Goal: Register for event/course

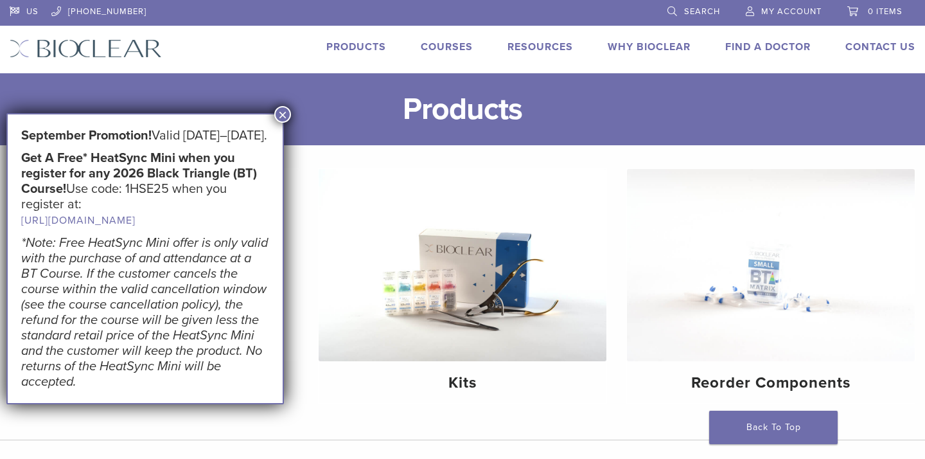
click at [285, 118] on button "×" at bounding box center [282, 114] width 17 height 17
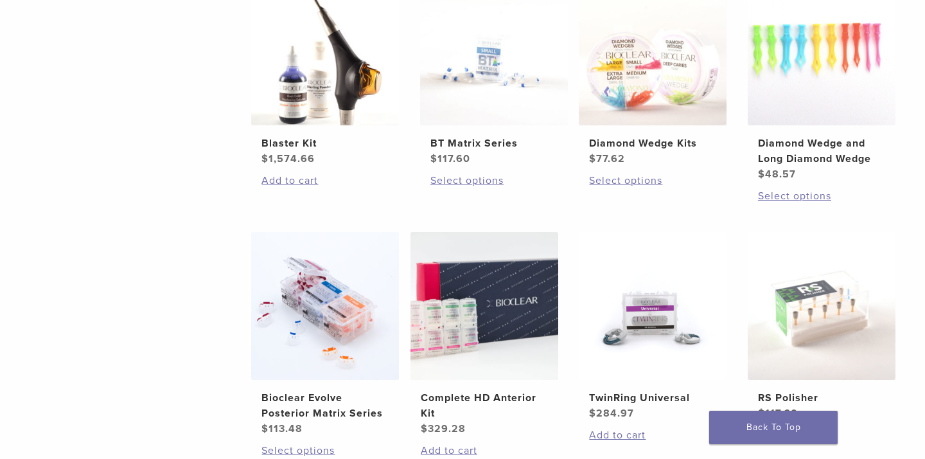
scroll to position [804, 0]
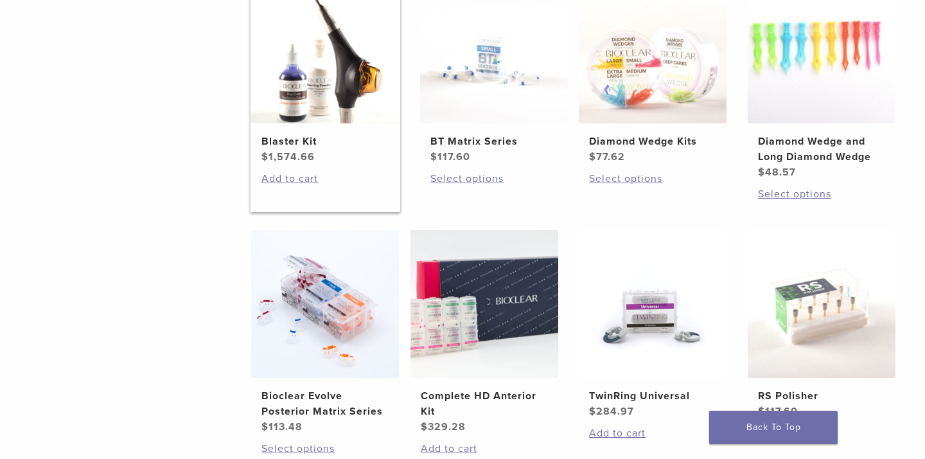
click at [290, 143] on h2 "Blaster Kit" at bounding box center [325, 141] width 127 height 15
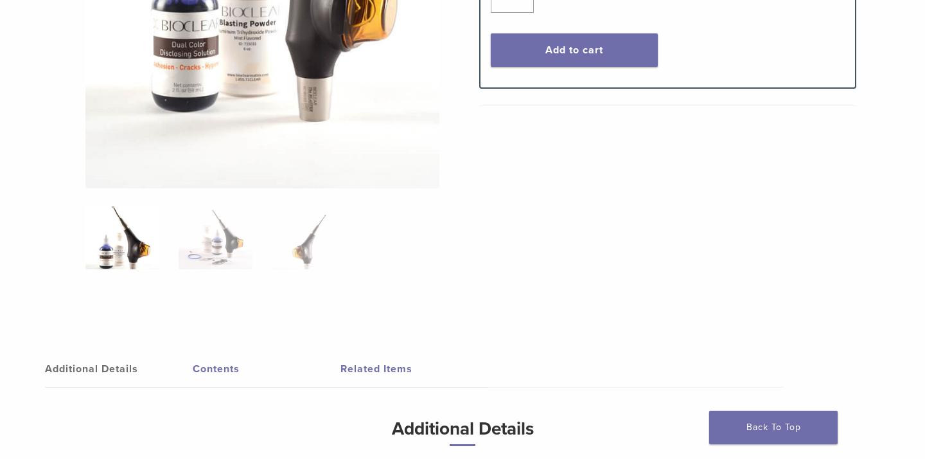
scroll to position [433, 0]
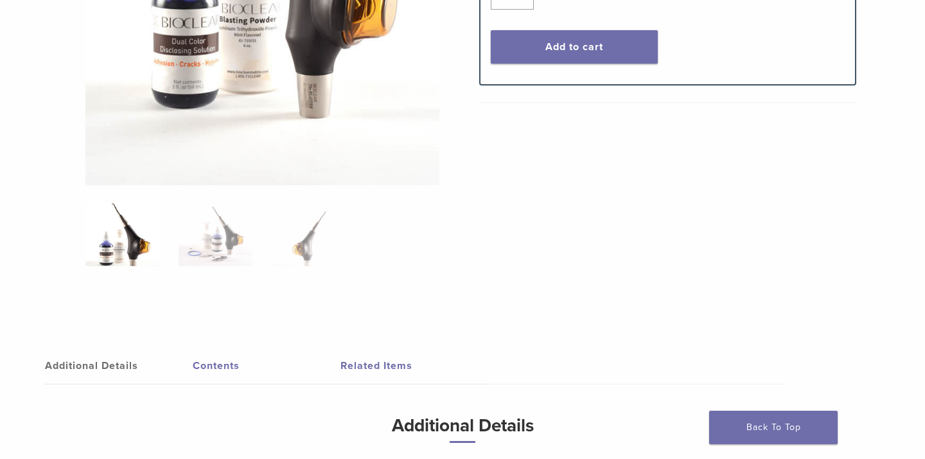
click at [70, 365] on link "Additional Details" at bounding box center [119, 366] width 148 height 36
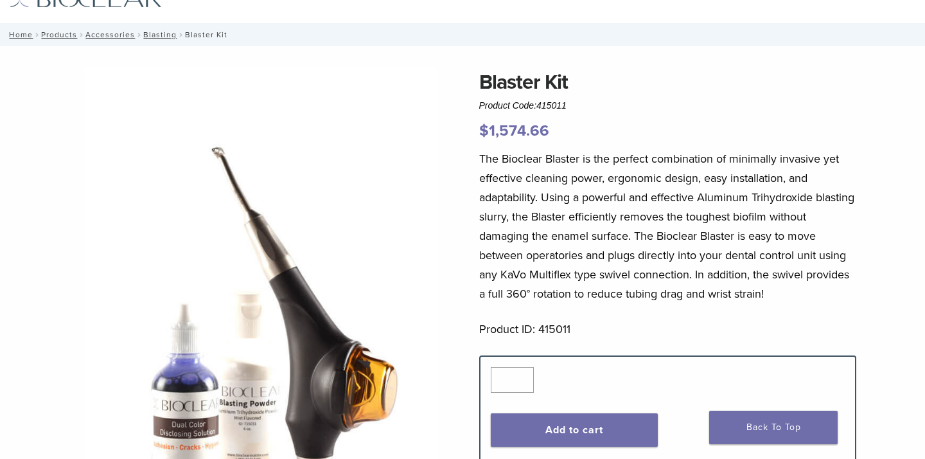
scroll to position [0, 0]
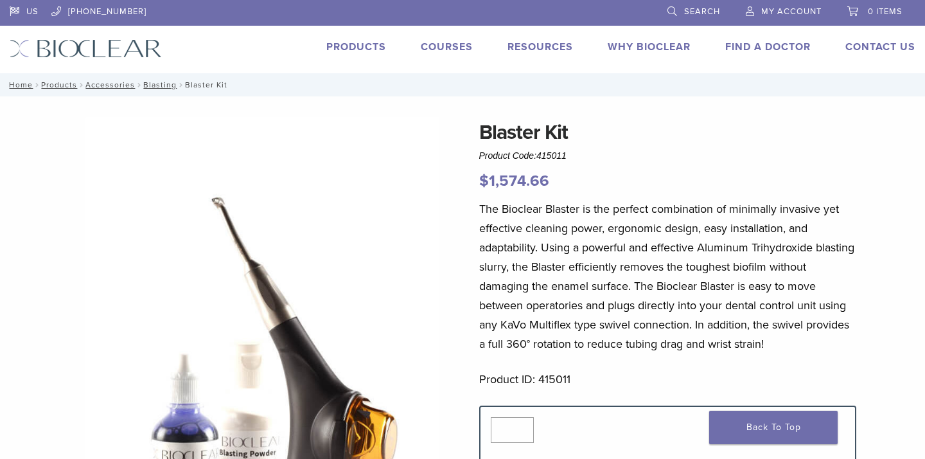
click at [457, 45] on link "Courses" at bounding box center [447, 46] width 52 height 13
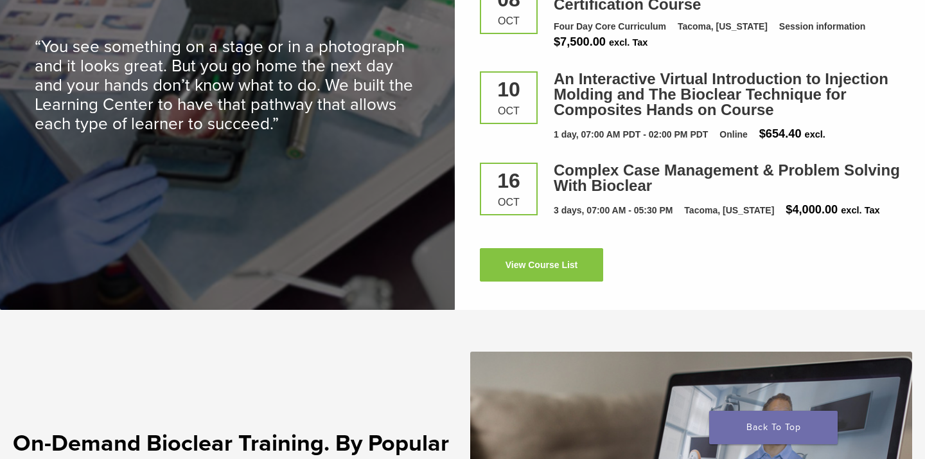
scroll to position [1859, 0]
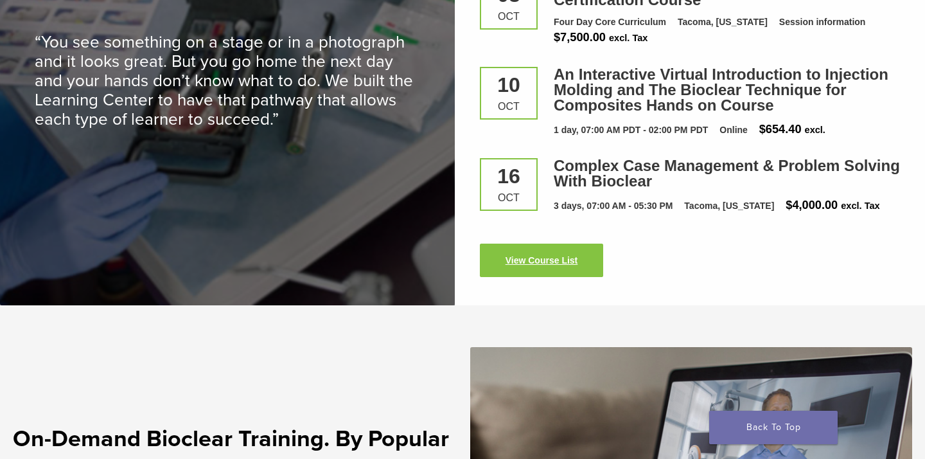
click at [512, 256] on link "View Course List" at bounding box center [541, 260] width 123 height 33
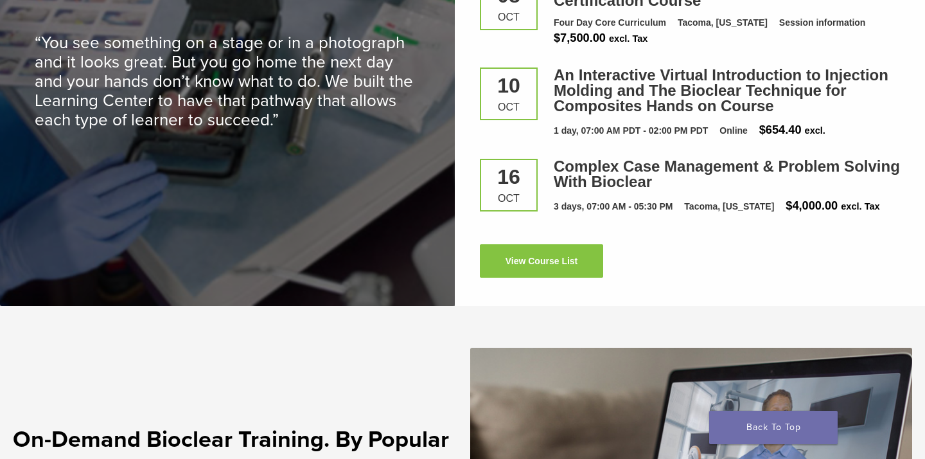
scroll to position [1859, 0]
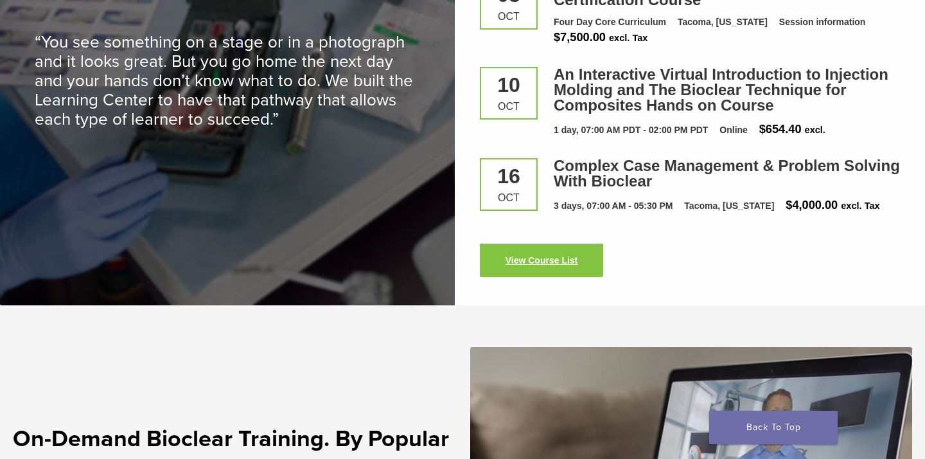
click at [522, 260] on link "View Course List" at bounding box center [541, 260] width 123 height 33
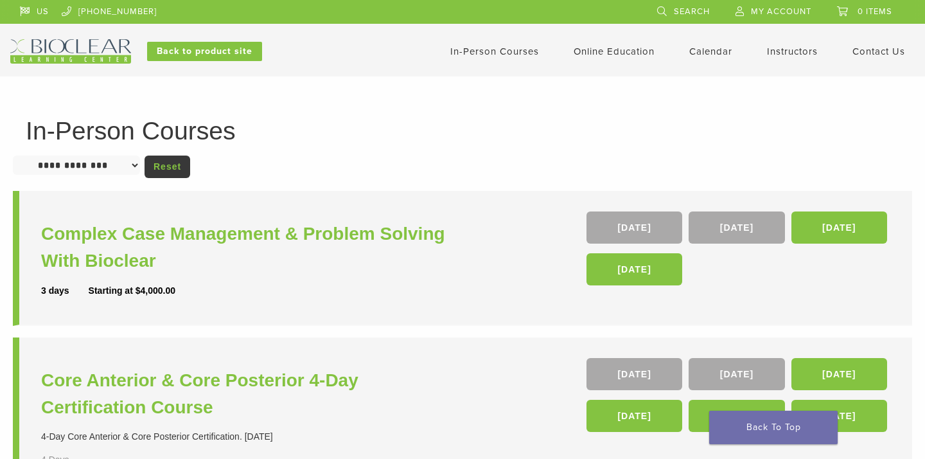
click at [137, 164] on select "**********" at bounding box center [76, 165] width 127 height 19
select select "**********"
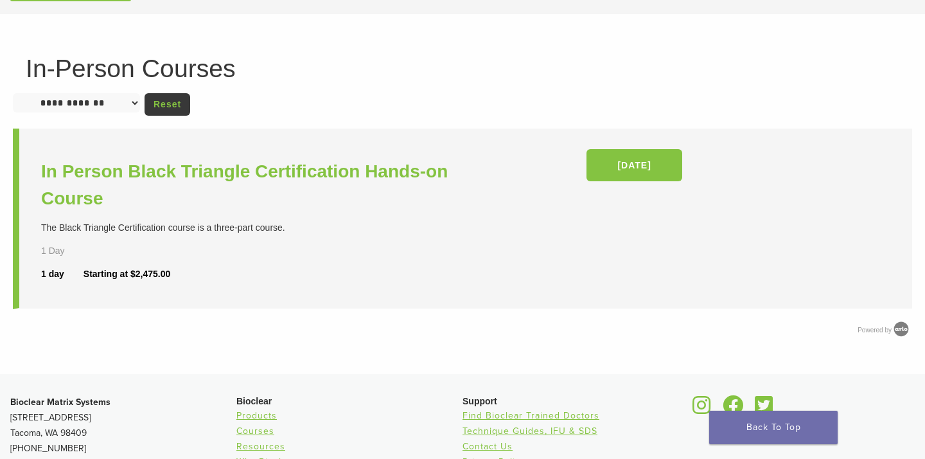
scroll to position [60, 0]
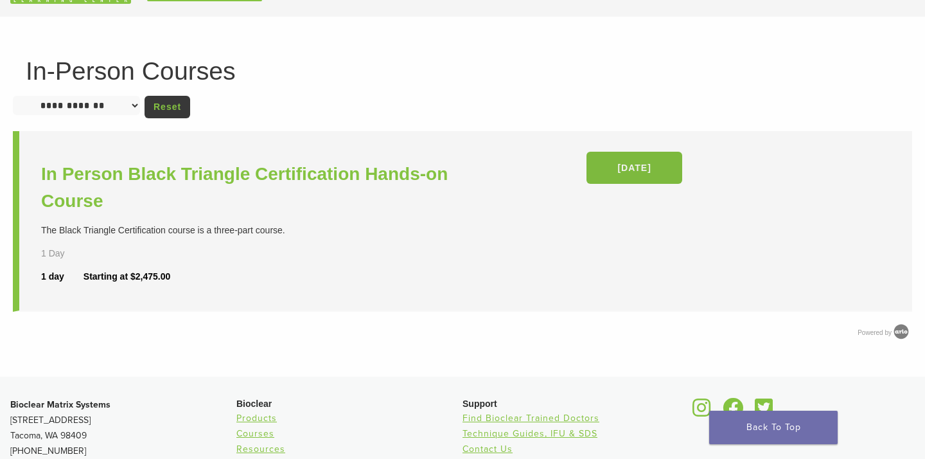
click at [633, 168] on link "[DATE]" at bounding box center [635, 168] width 96 height 32
